Goal: Transaction & Acquisition: Download file/media

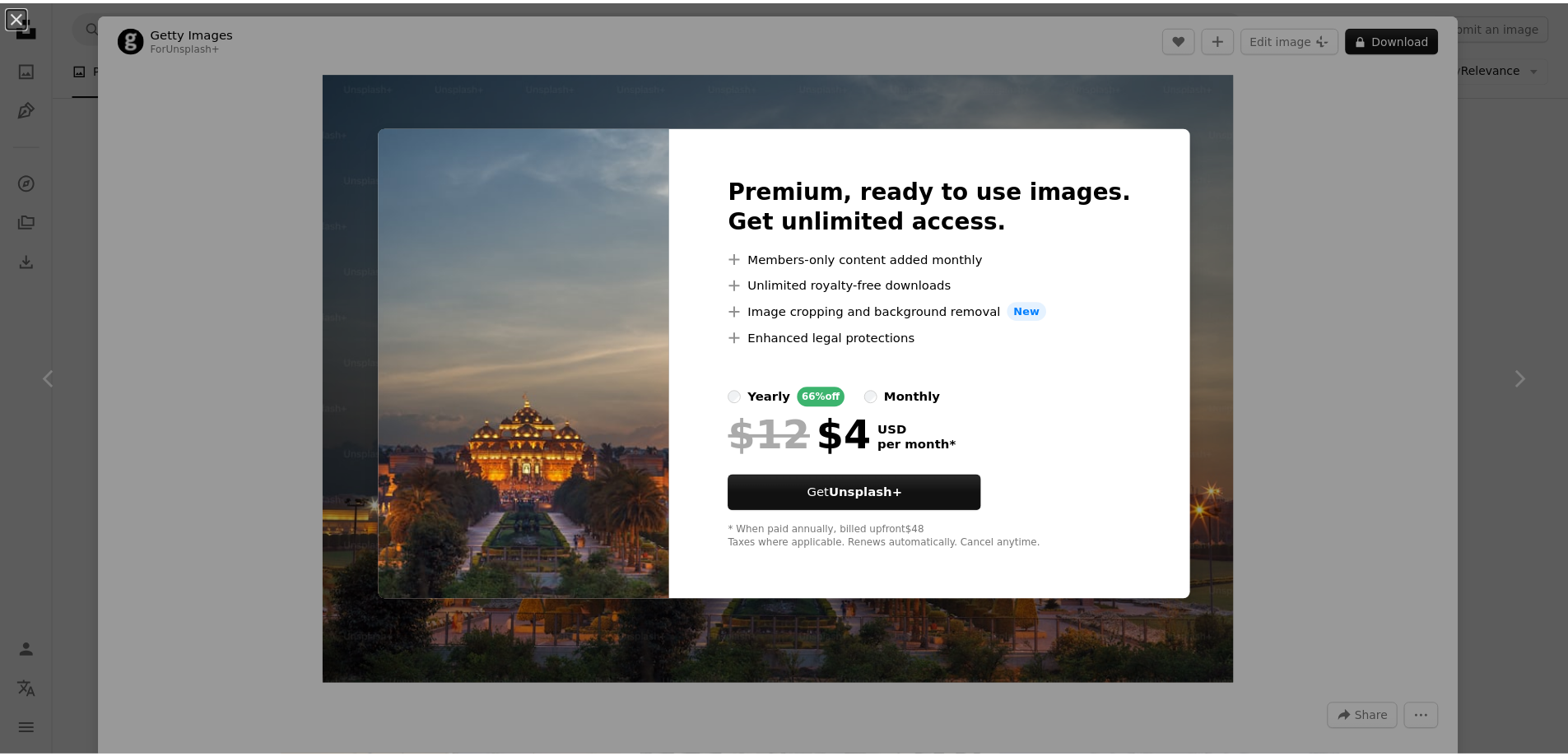
scroll to position [2140, 0]
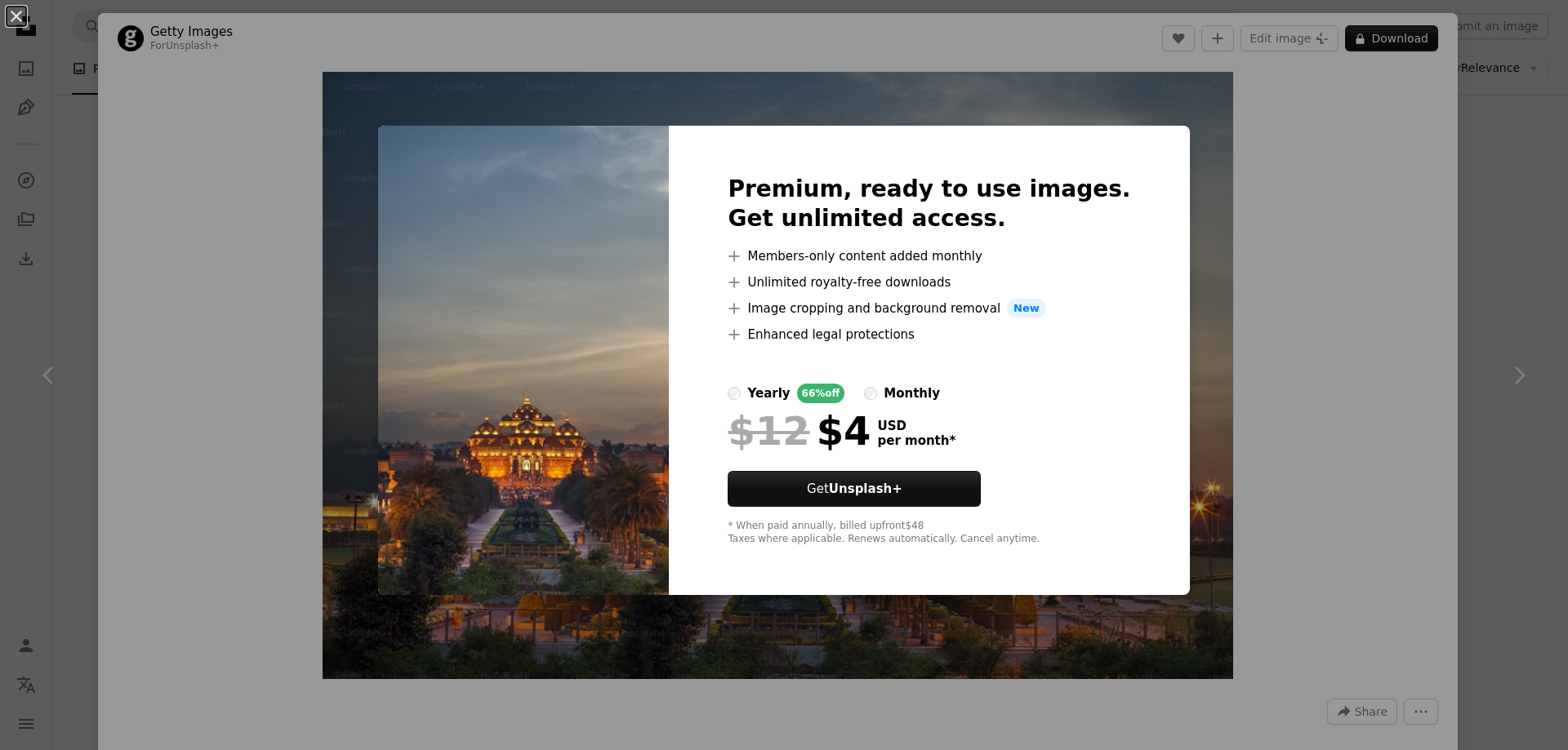
click at [1382, 290] on div "An X shape Premium, ready to use images. Get unlimited access. A plus sign Memb…" at bounding box center [784, 375] width 1568 height 750
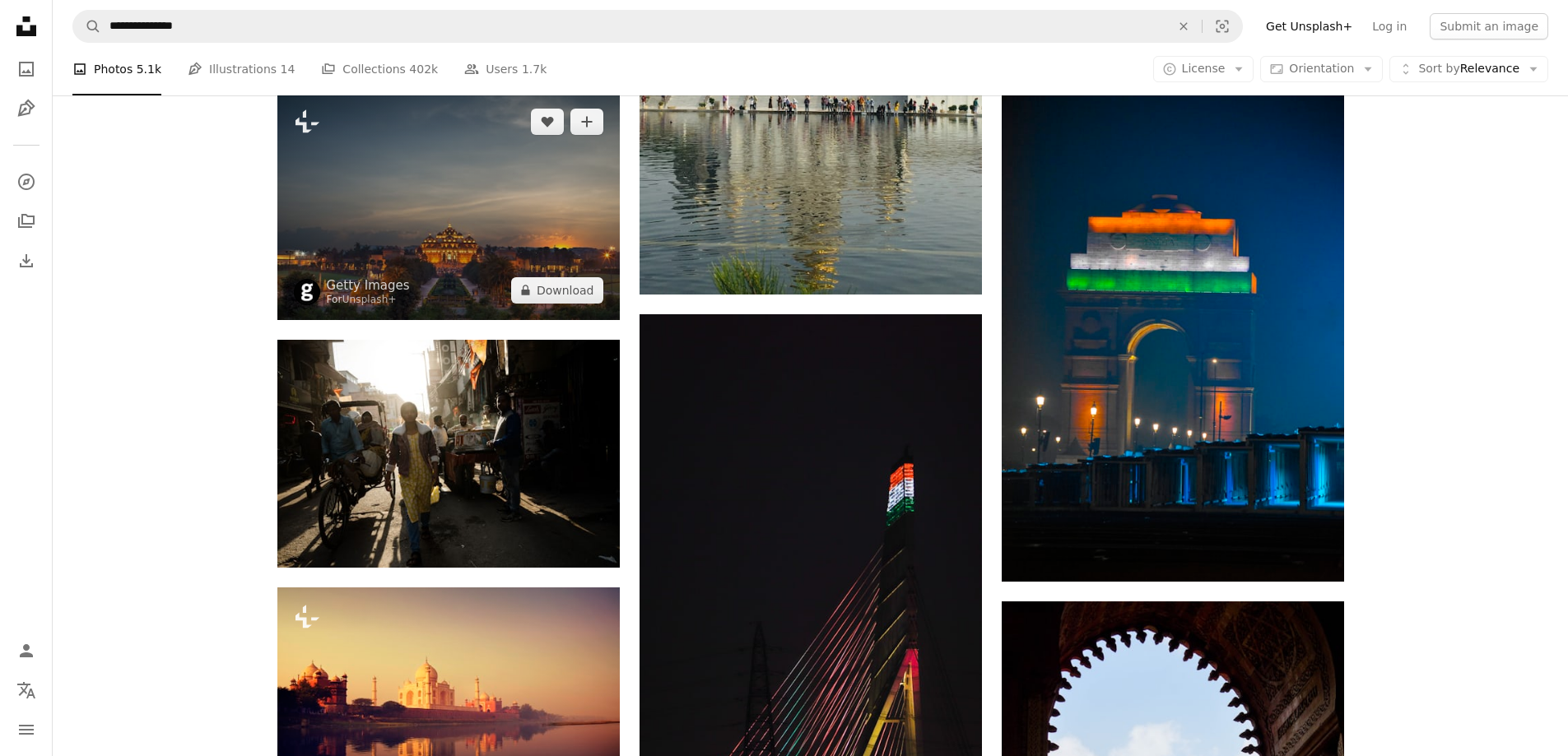
click at [509, 258] on img at bounding box center [449, 206] width 342 height 228
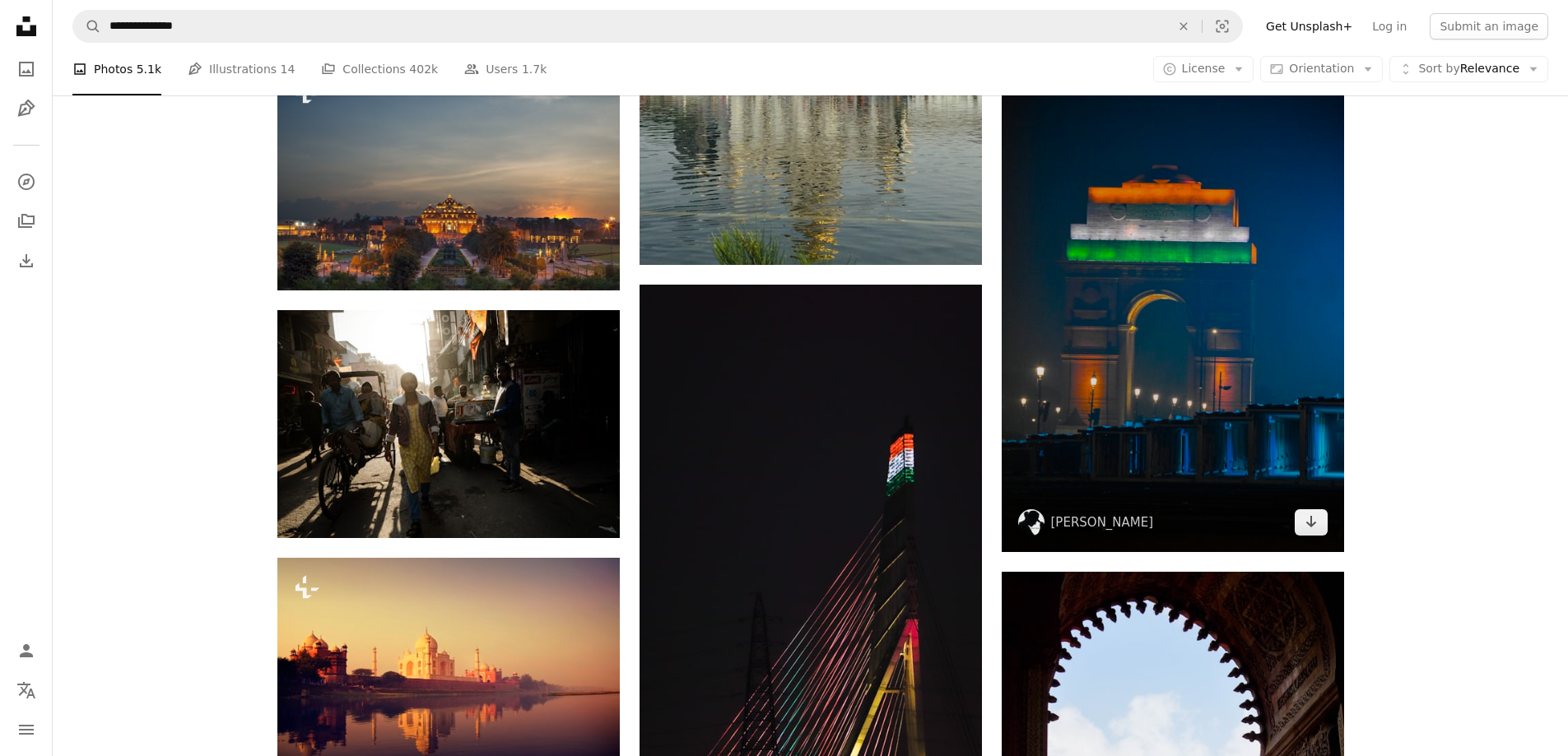
scroll to position [2140, 0]
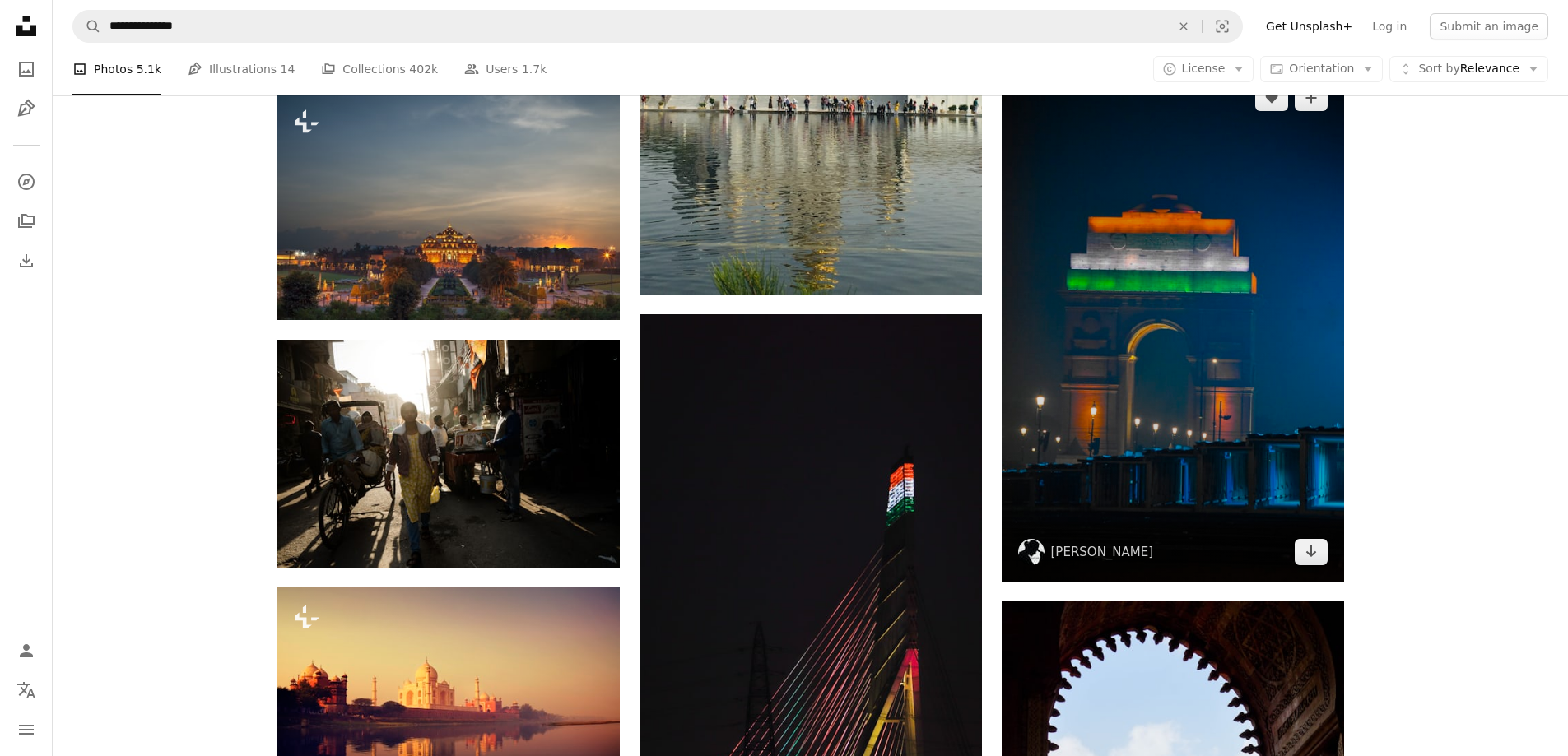
click at [1250, 387] on img at bounding box center [1173, 324] width 342 height 513
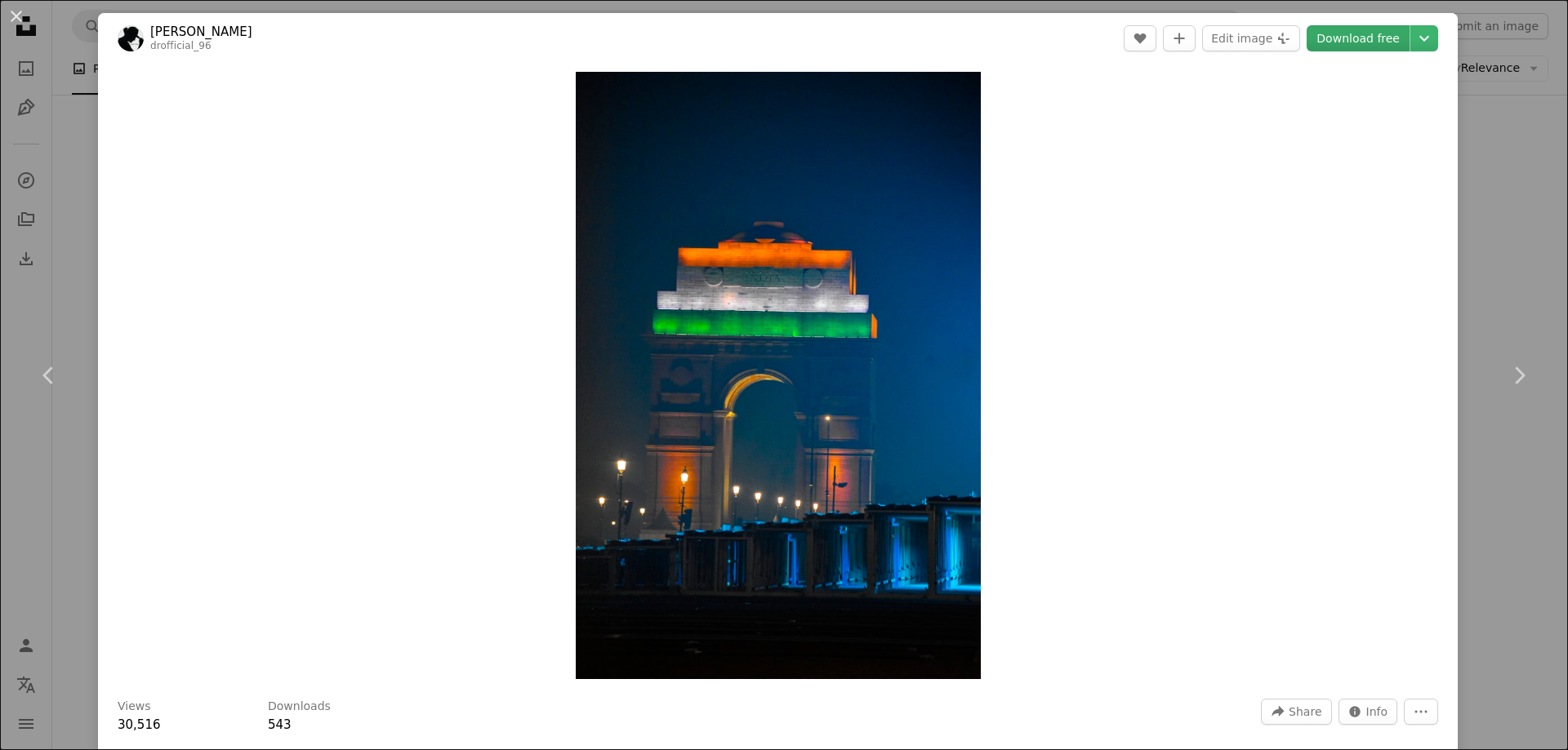
click at [1338, 33] on link "Download free" at bounding box center [1358, 38] width 103 height 26
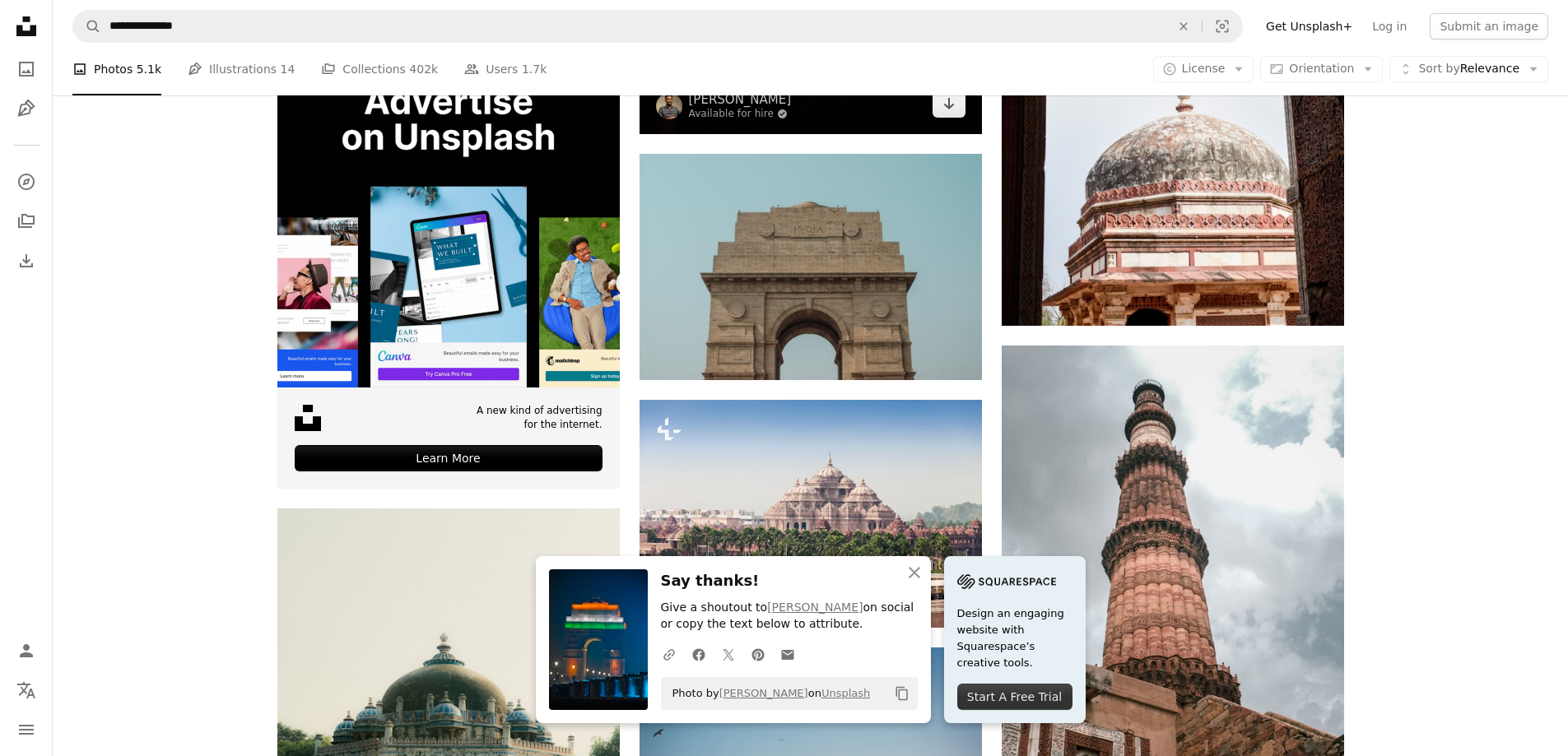
scroll to position [3045, 0]
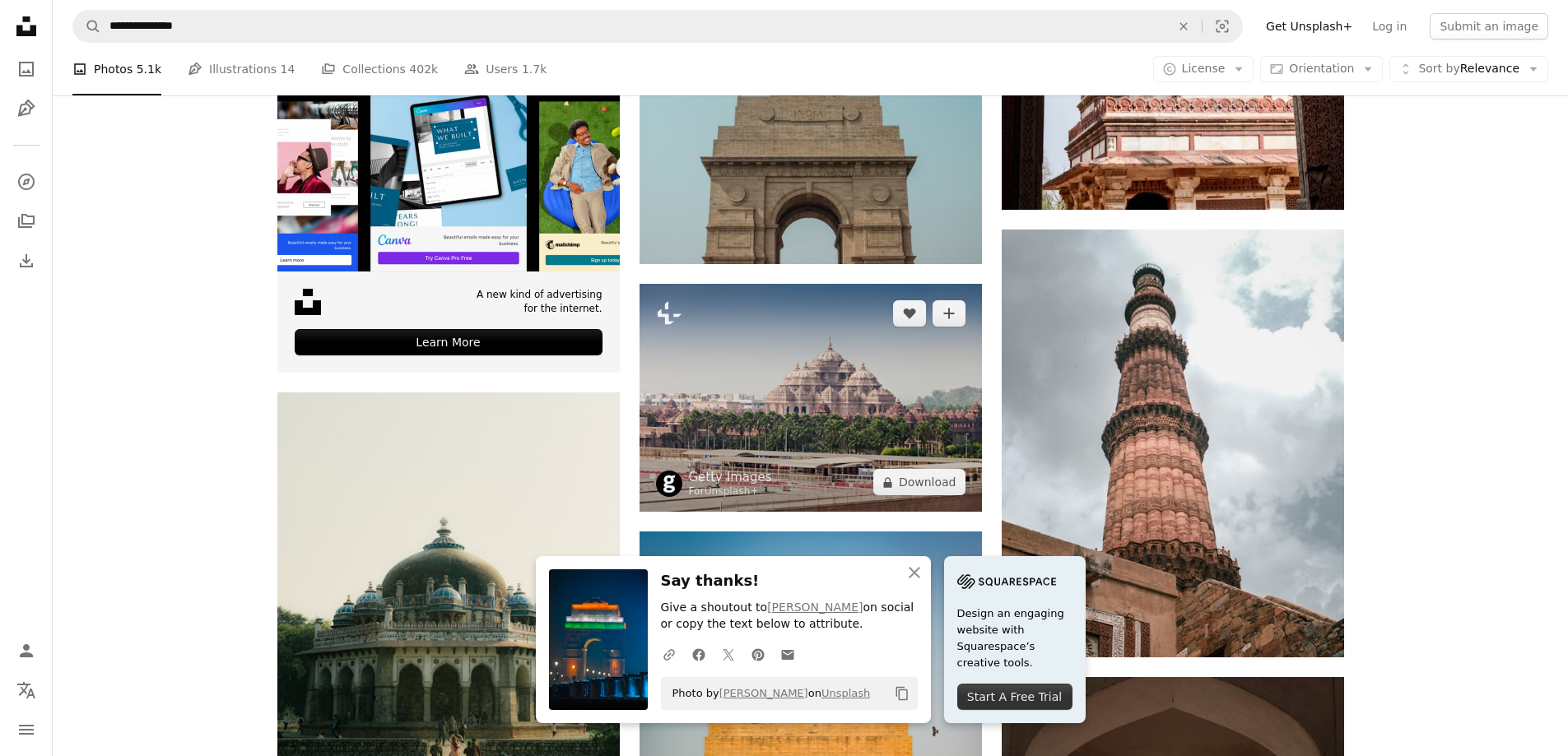
click at [844, 401] on img at bounding box center [810, 398] width 342 height 228
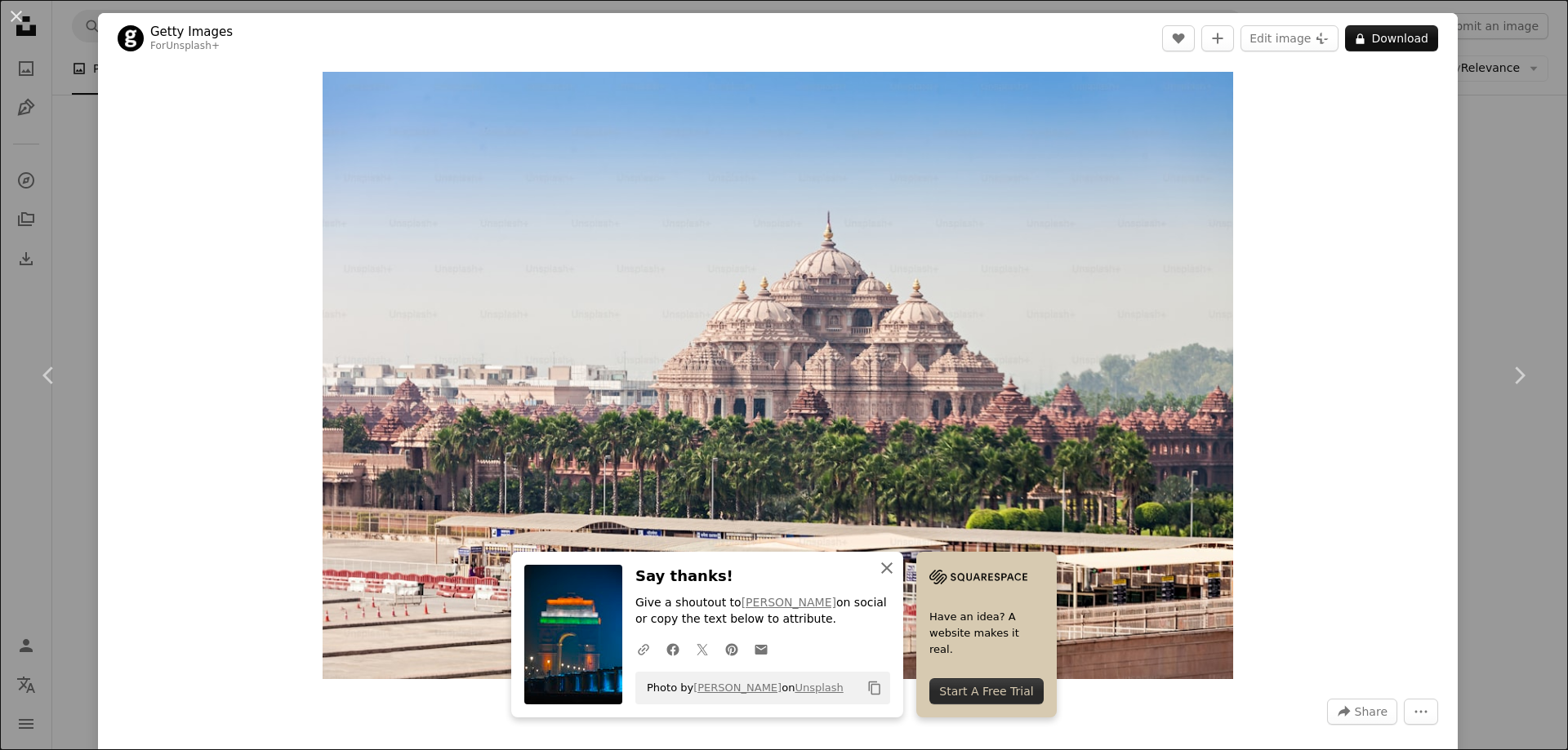
click at [888, 568] on icon "An X shape" at bounding box center [886, 568] width 19 height 19
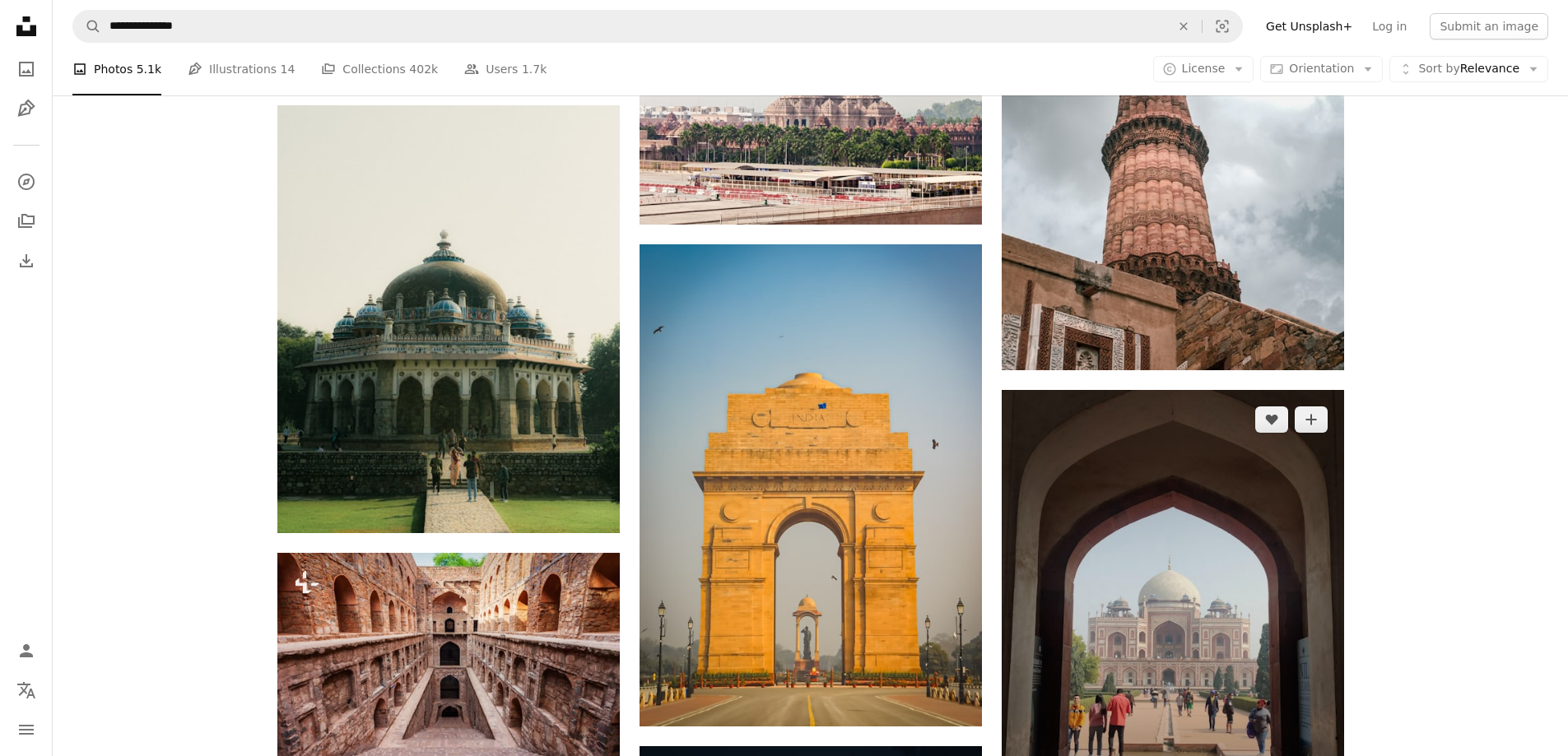
scroll to position [3456, 0]
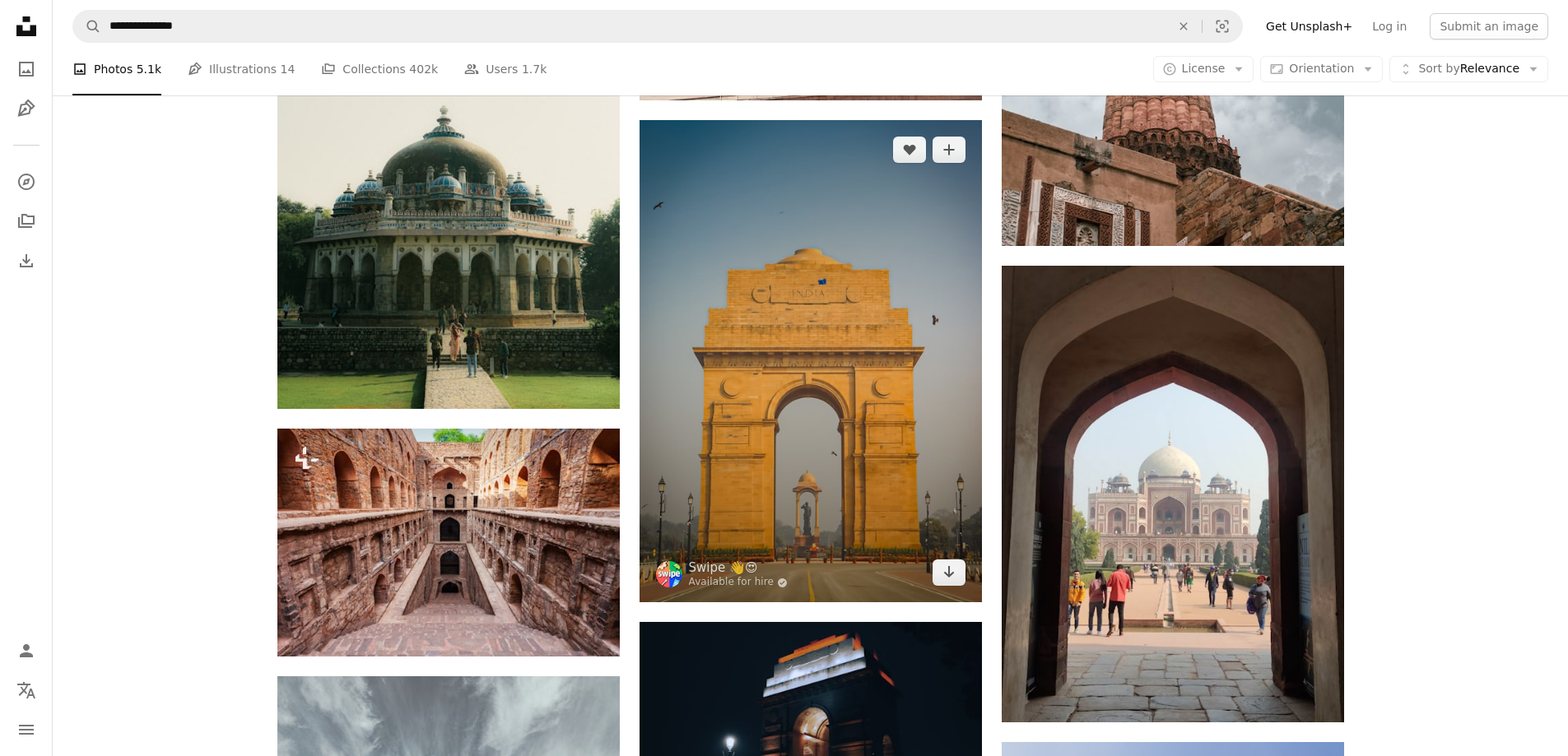
click at [827, 461] on img at bounding box center [810, 361] width 342 height 483
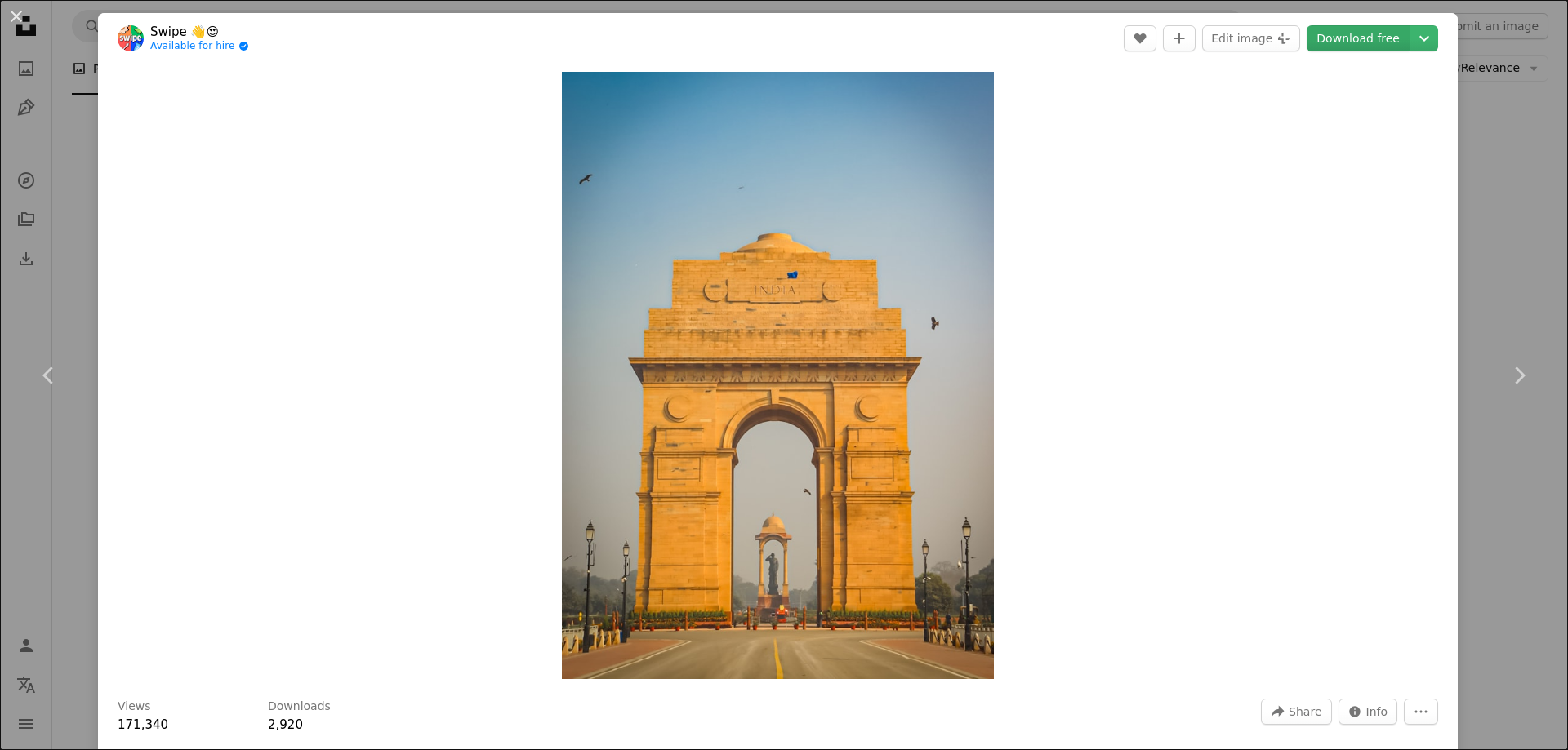
click at [1343, 36] on link "Download free" at bounding box center [1358, 38] width 103 height 26
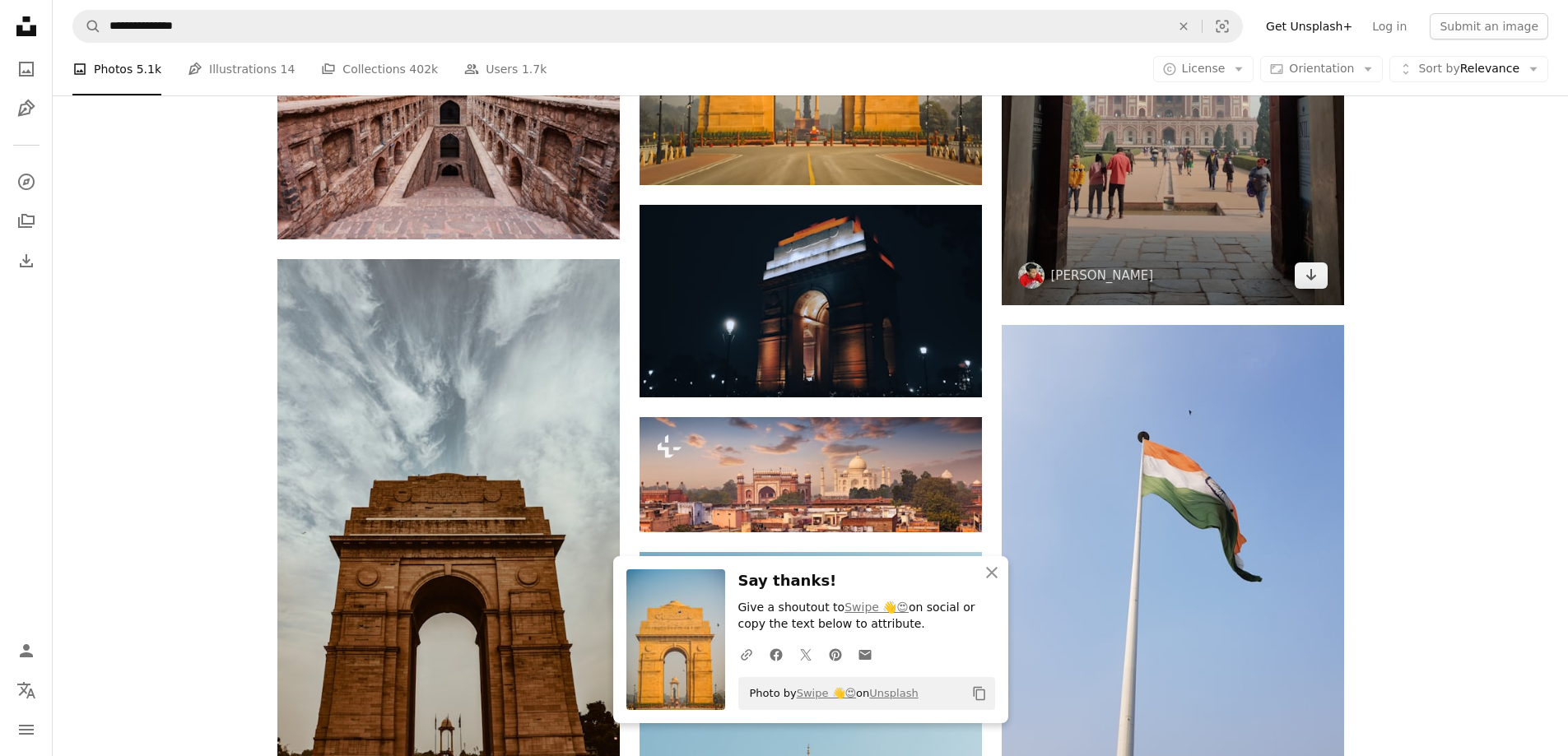
scroll to position [3950, 0]
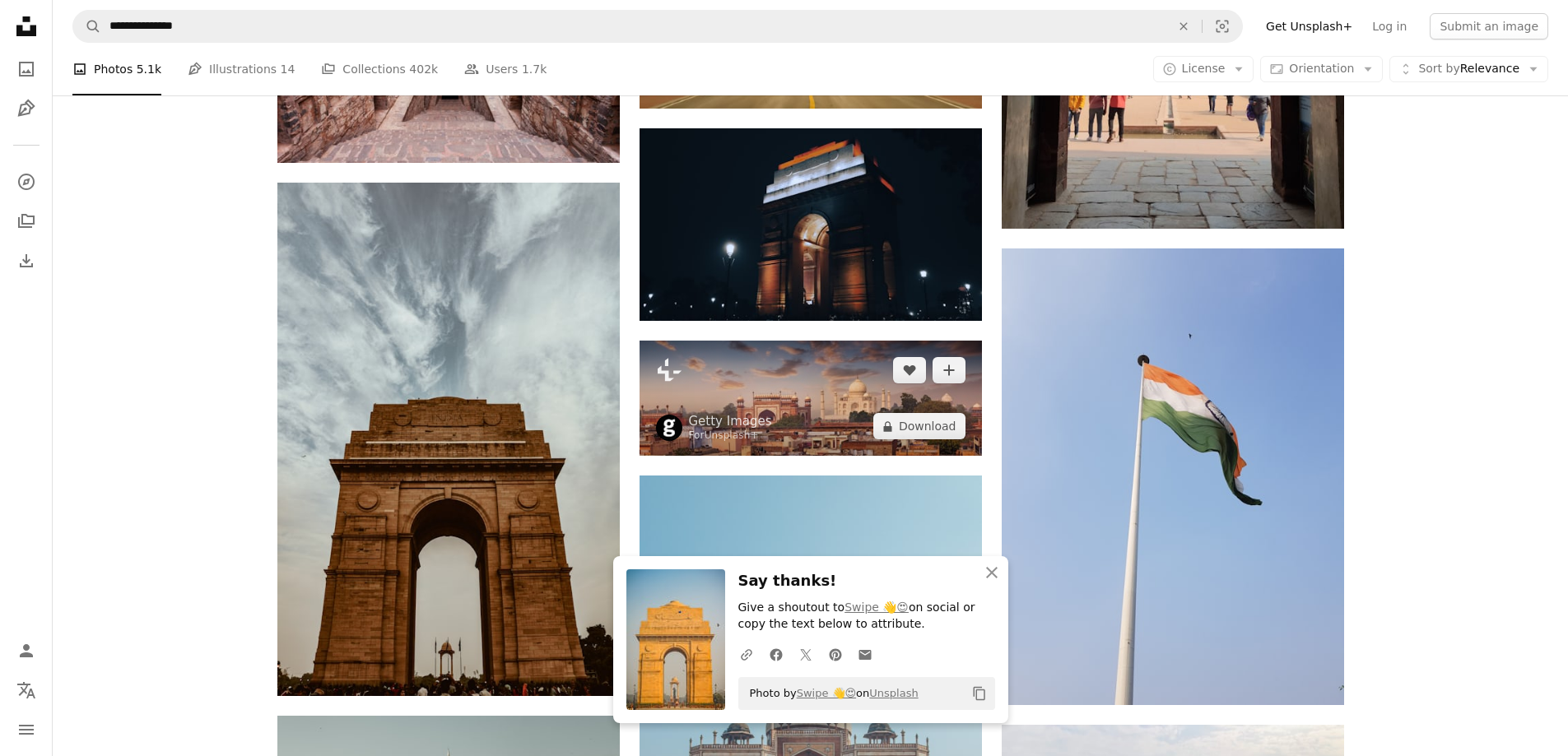
click at [817, 398] on img at bounding box center [810, 398] width 342 height 116
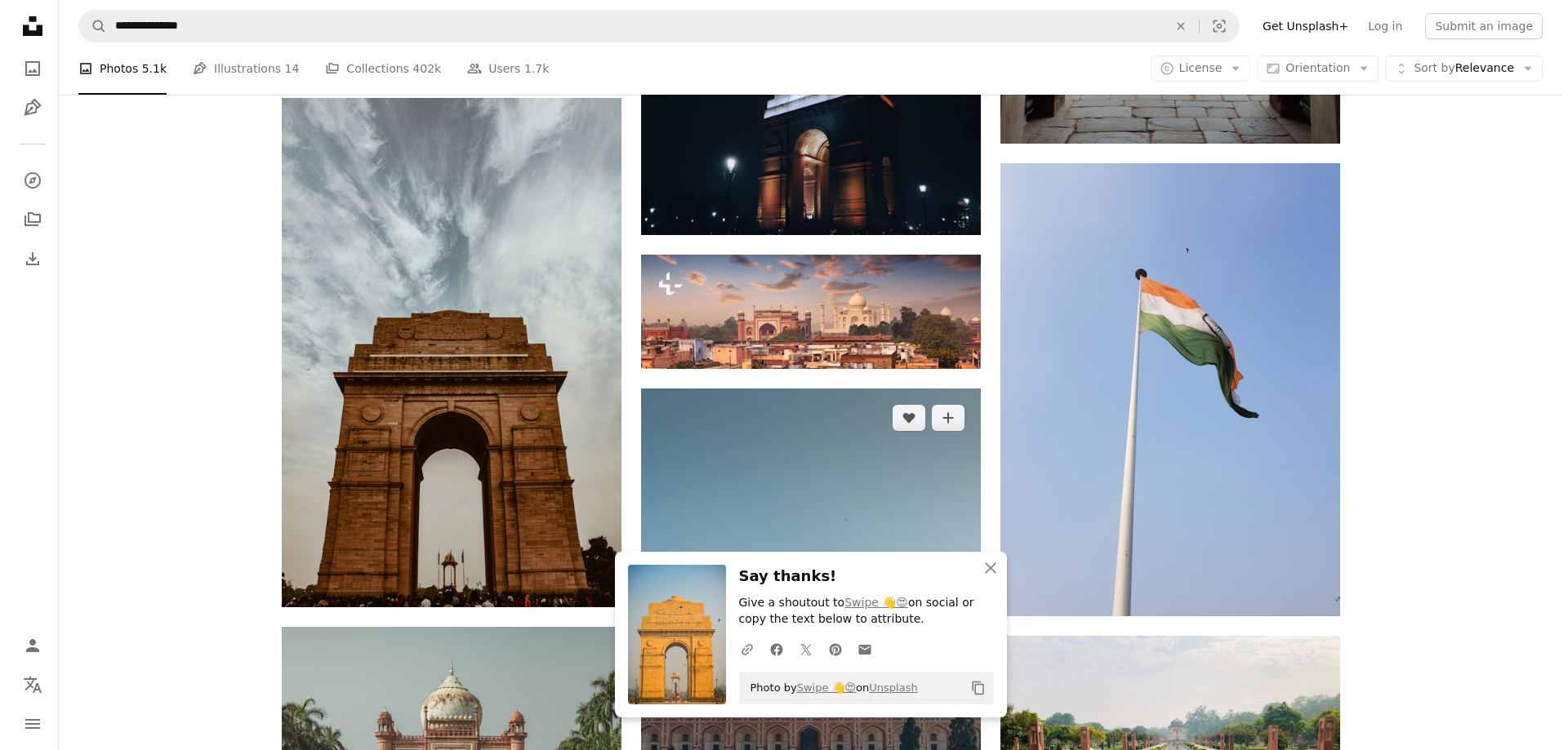
scroll to position [4001, 0]
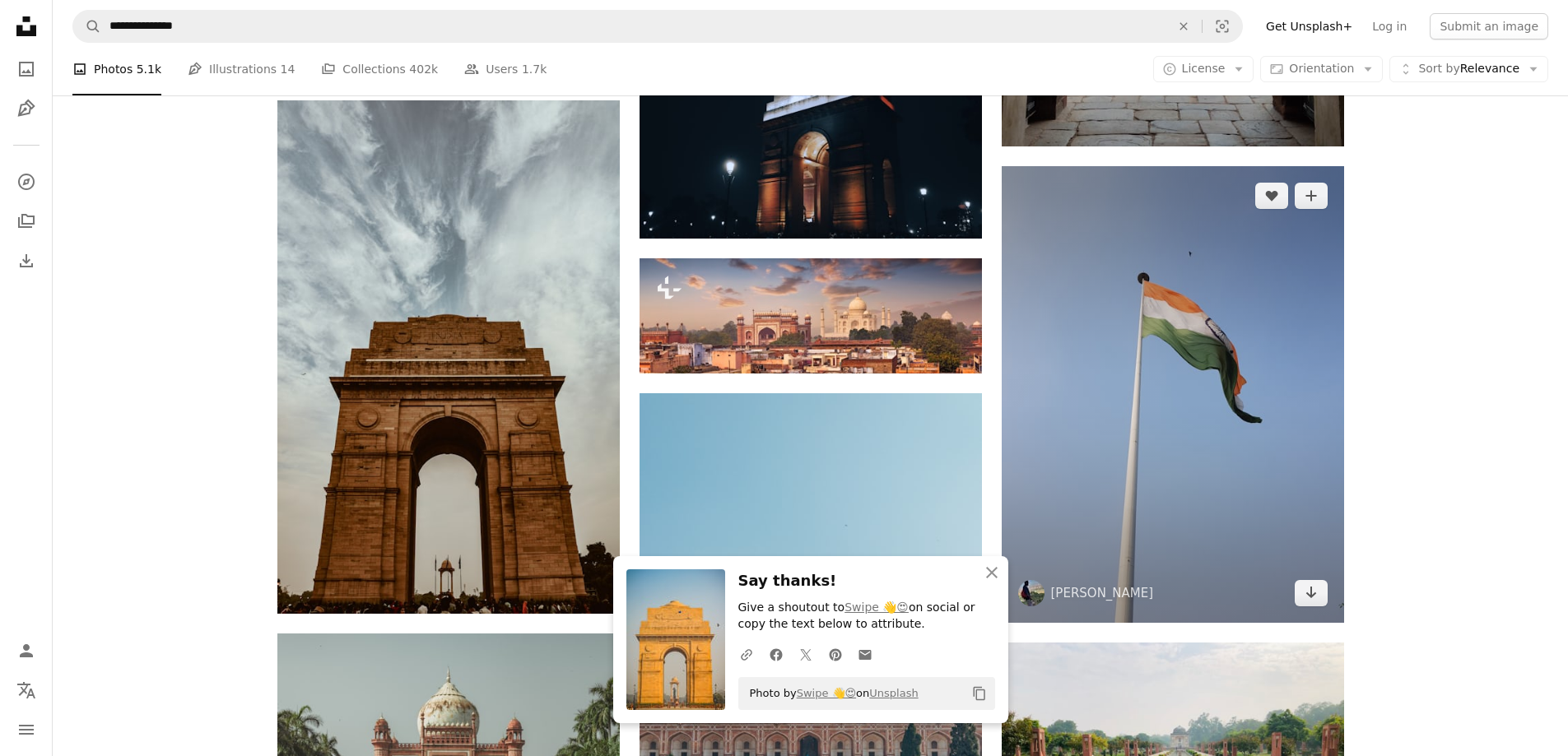
click at [1113, 389] on img at bounding box center [1173, 394] width 342 height 457
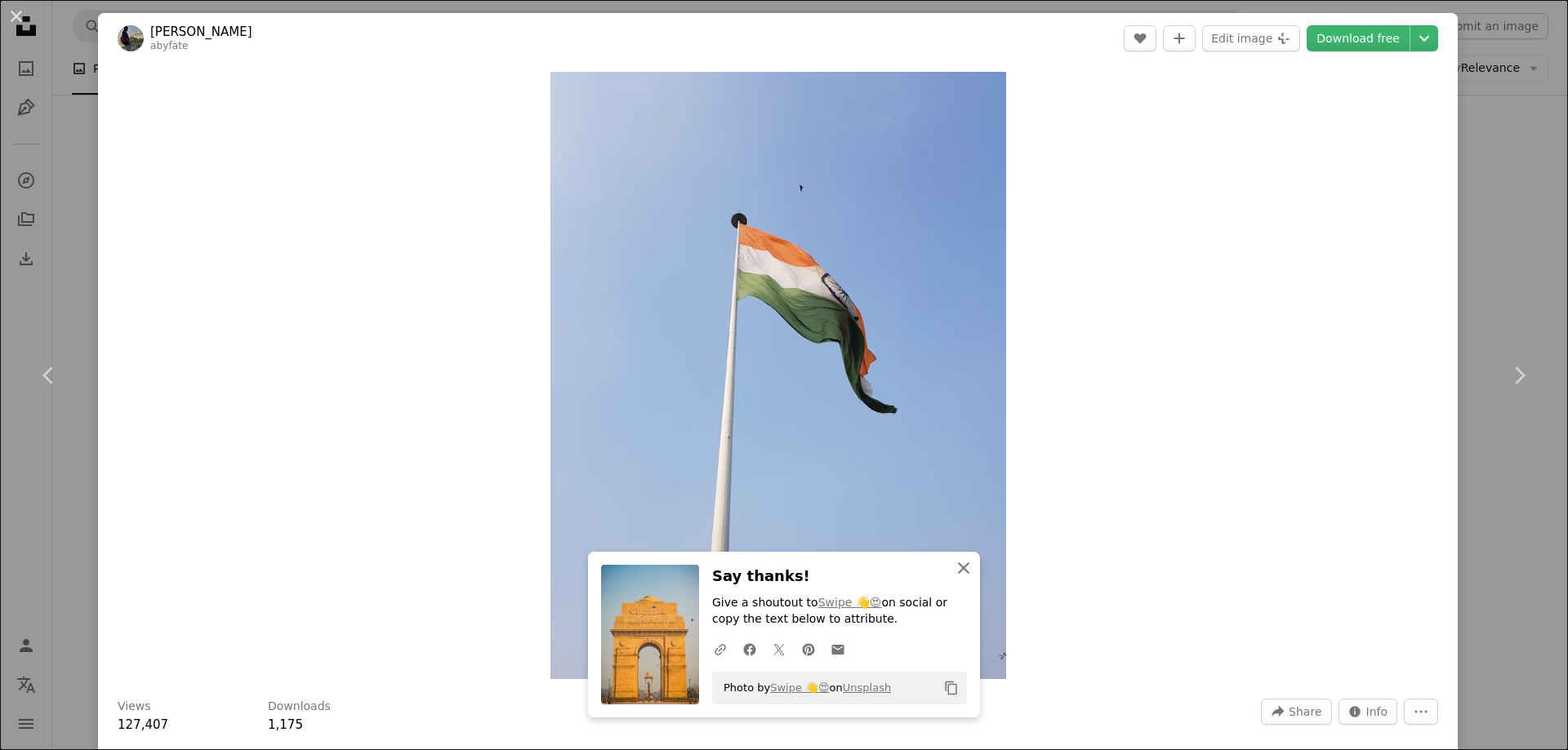
click at [955, 573] on icon "An X shape" at bounding box center [963, 568] width 19 height 19
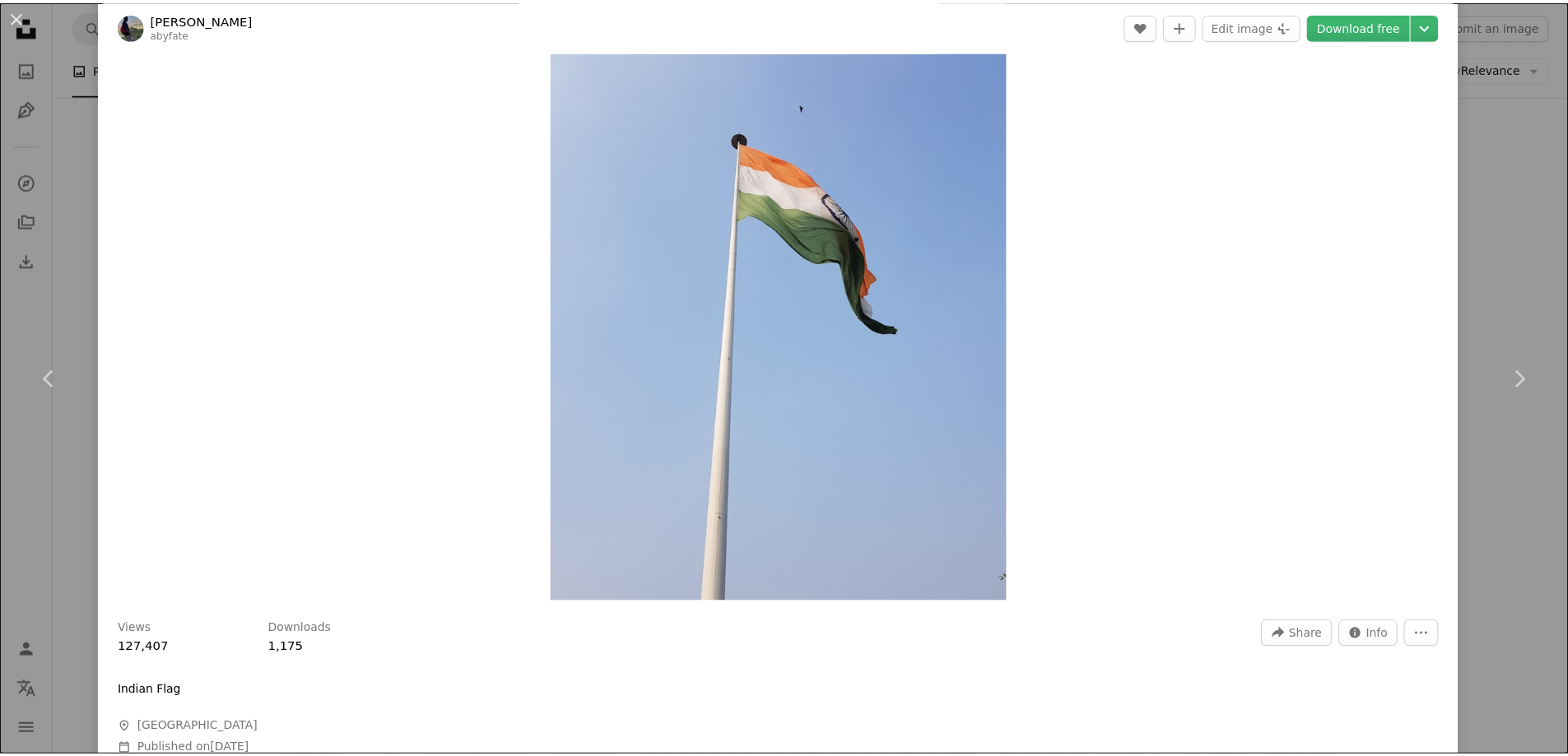
scroll to position [83, 0]
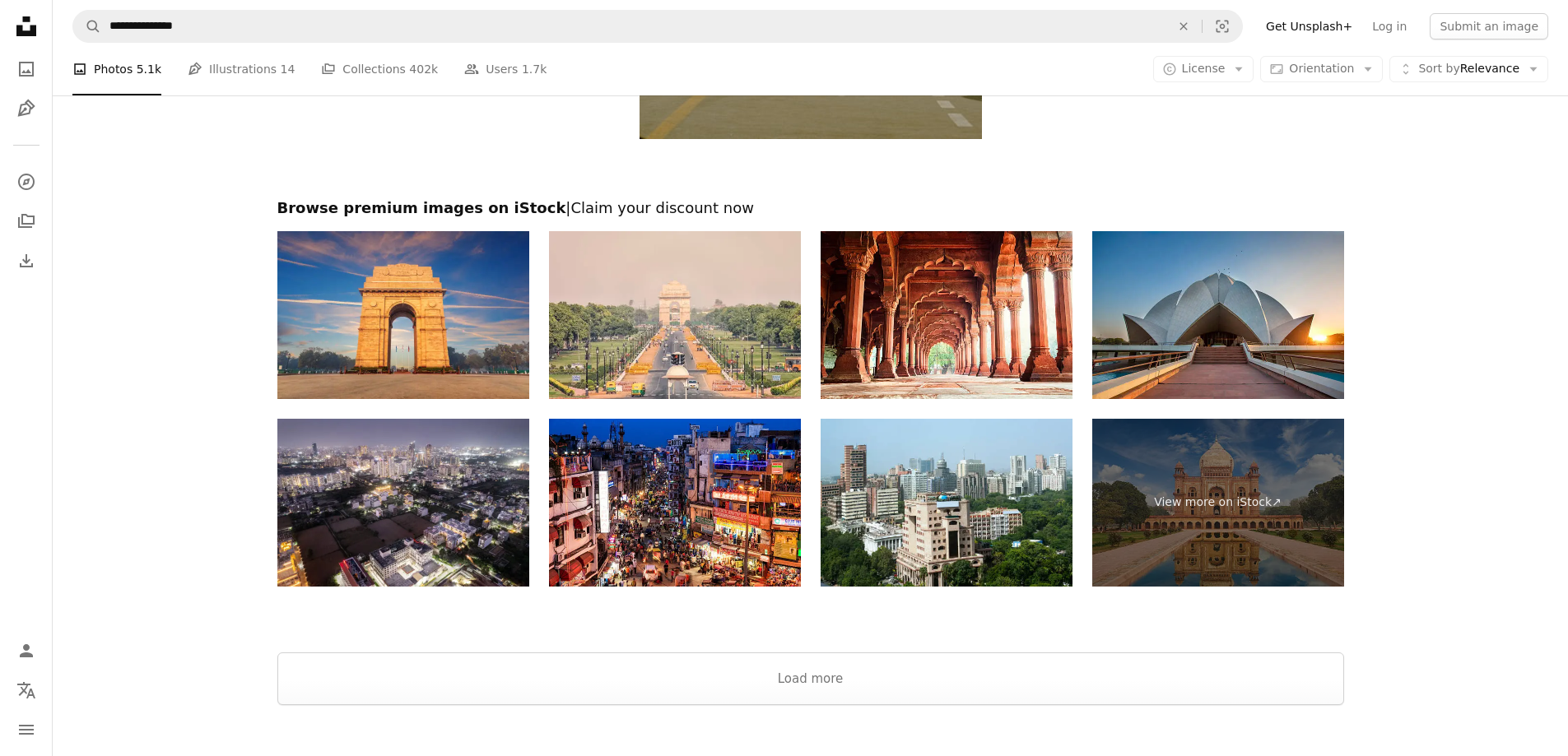
scroll to position [5597, 0]
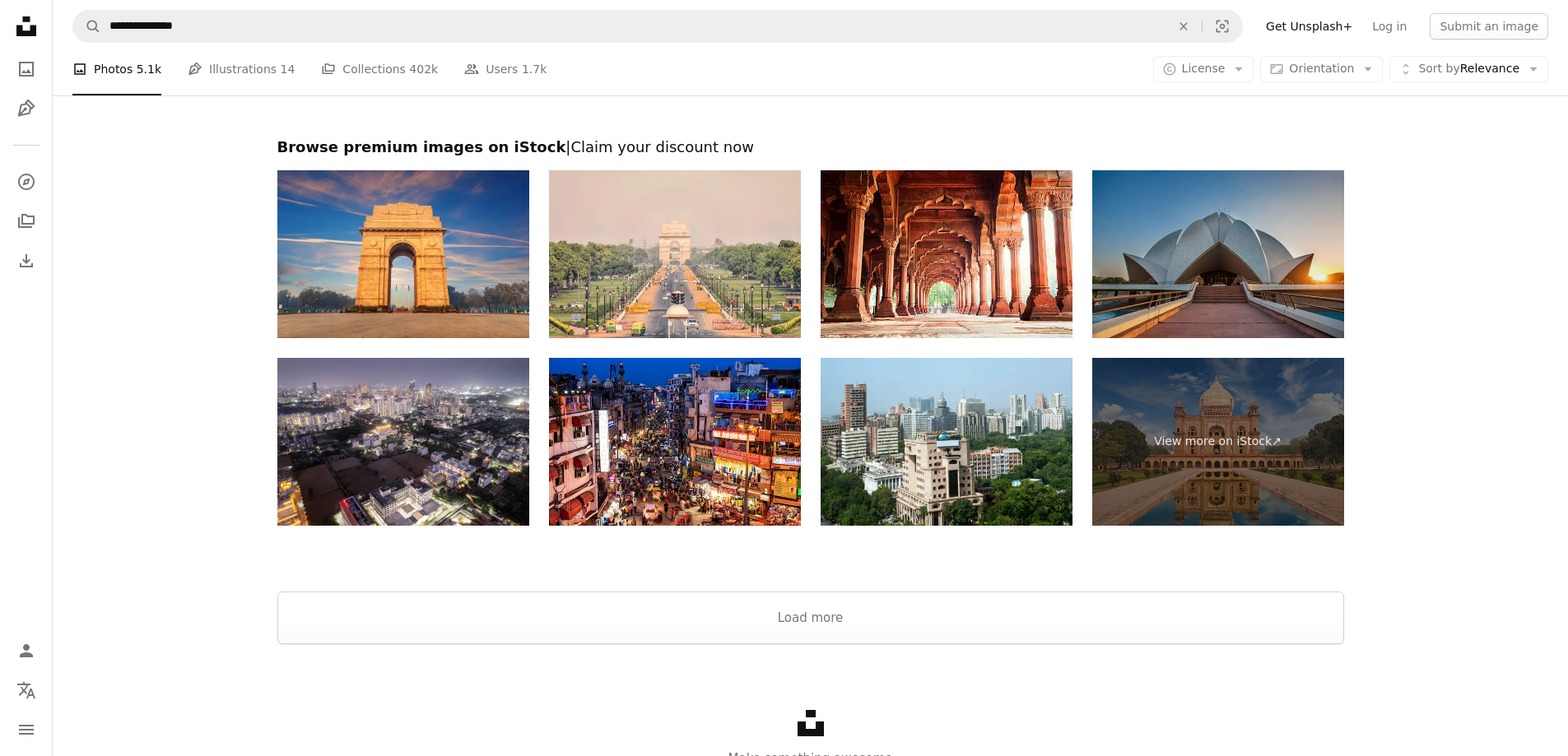
click at [1182, 293] on img at bounding box center [1218, 254] width 252 height 168
